Goal: Check status: Check status

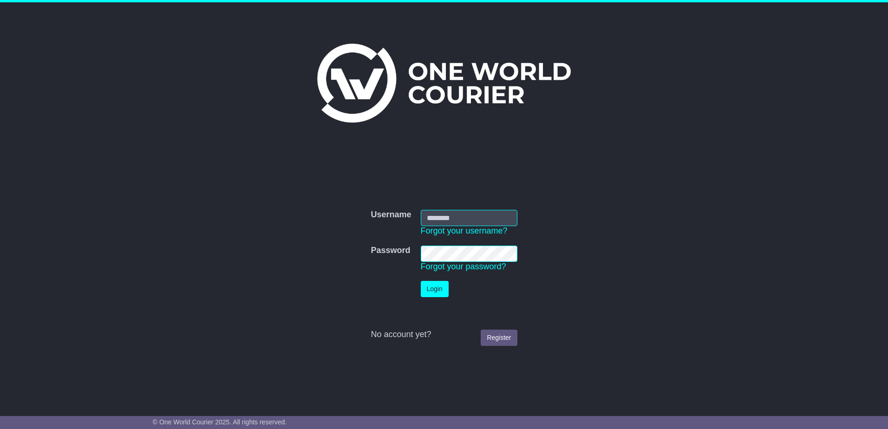
type input "**********"
click at [432, 285] on button "Login" at bounding box center [435, 289] width 28 height 16
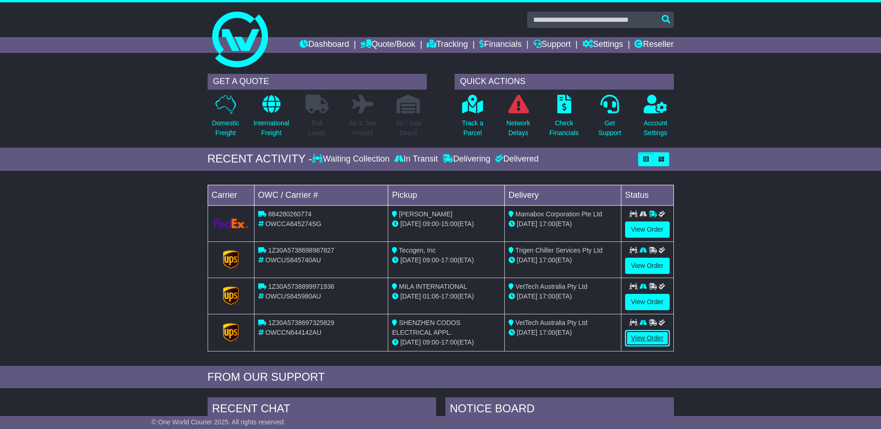
click at [662, 333] on link "View Order" at bounding box center [647, 338] width 45 height 16
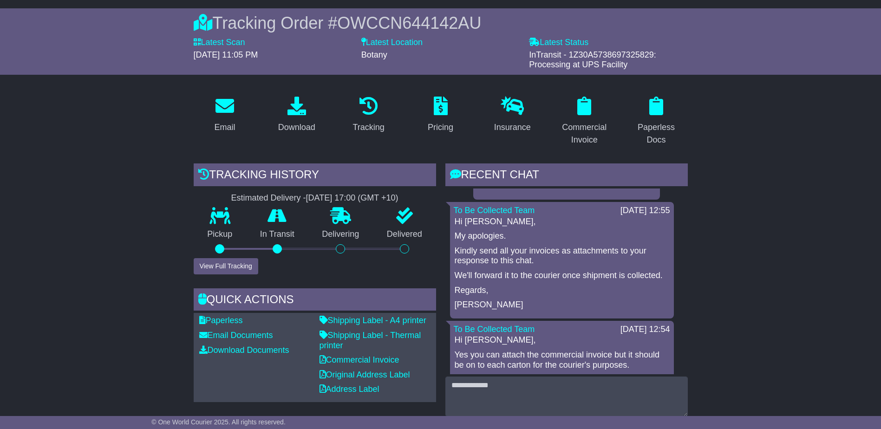
scroll to position [46, 0]
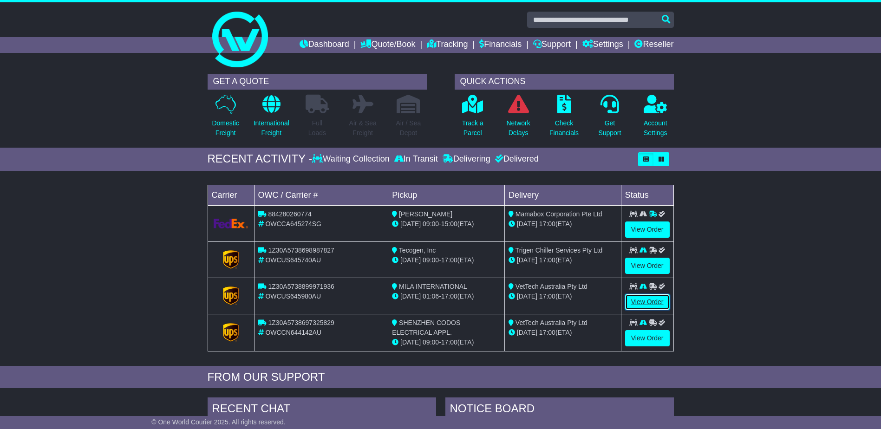
click at [653, 297] on link "View Order" at bounding box center [647, 302] width 45 height 16
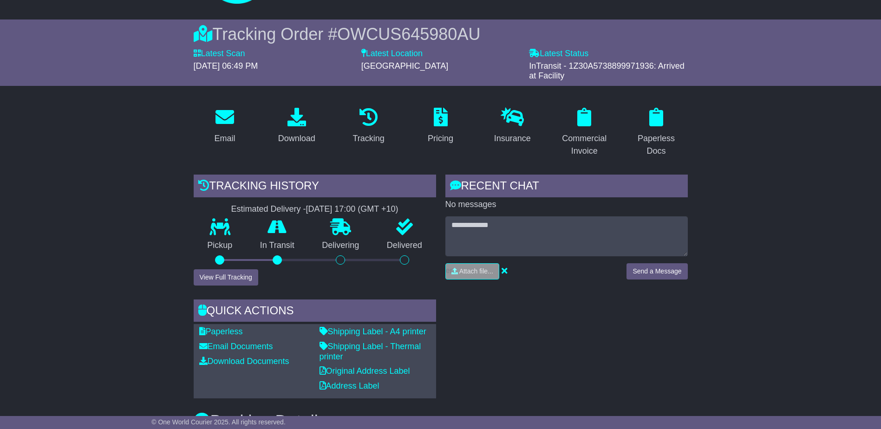
scroll to position [46, 0]
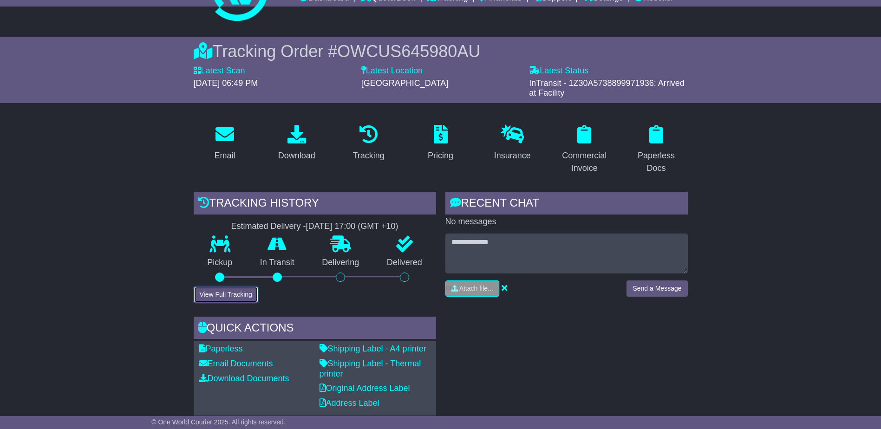
click at [223, 294] on button "View Full Tracking" at bounding box center [226, 295] width 65 height 16
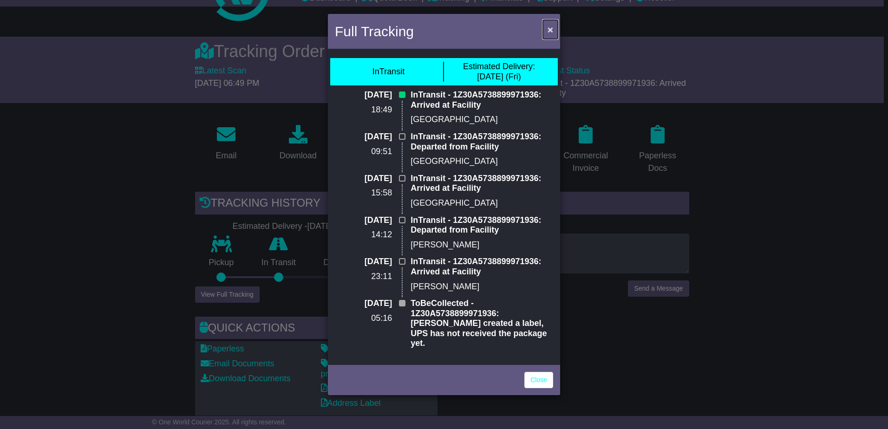
drag, startPoint x: 551, startPoint y: 33, endPoint x: 535, endPoint y: 332, distance: 299.2
click at [607, 280] on div "Full Tracking × InTransit Estimated Delivery: [DATE] (Fri) [DATE] 18:49 InTrans…" at bounding box center [444, 214] width 888 height 429
click at [551, 28] on span "×" at bounding box center [551, 29] width 6 height 11
